Goal: Task Accomplishment & Management: Manage account settings

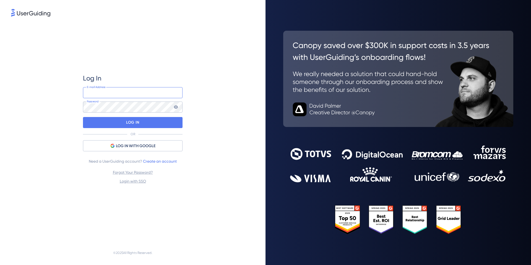
click at [147, 92] on input "email" at bounding box center [133, 92] width 100 height 11
type input "[EMAIL_ADDRESS][DOMAIN_NAME]"
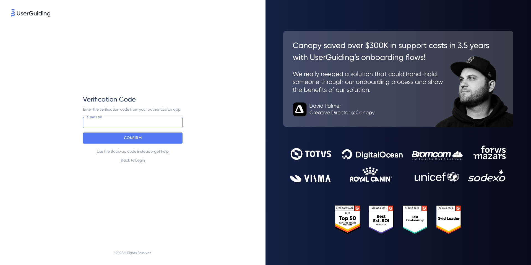
type input "947 309"
click at [133, 124] on input "947 309" at bounding box center [133, 122] width 100 height 11
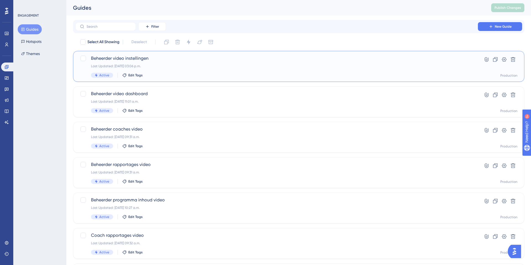
click at [121, 58] on span "Beheerder video instellingen" at bounding box center [276, 58] width 371 height 7
